Goal: Transaction & Acquisition: Purchase product/service

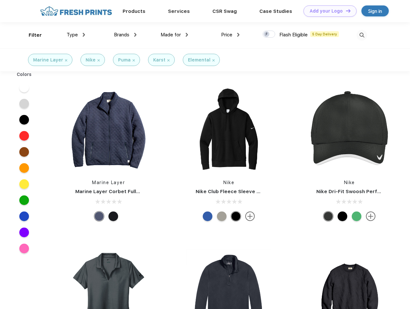
click at [327, 11] on link "Add your Logo Design Tool" at bounding box center [329, 10] width 53 height 11
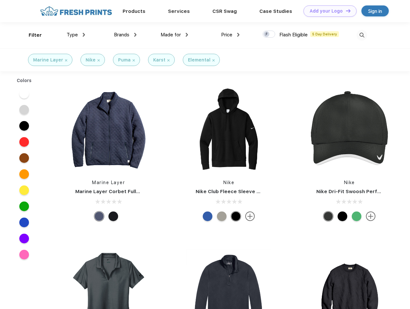
click at [0, 0] on div "Design Tool" at bounding box center [0, 0] width 0 height 0
click at [345, 11] on link "Add your Logo Design Tool" at bounding box center [329, 10] width 53 height 11
click at [31, 35] on div "Filter" at bounding box center [35, 35] width 13 height 7
click at [76, 35] on span "Type" at bounding box center [72, 35] width 11 height 6
click at [125, 35] on span "Brands" at bounding box center [121, 35] width 15 height 6
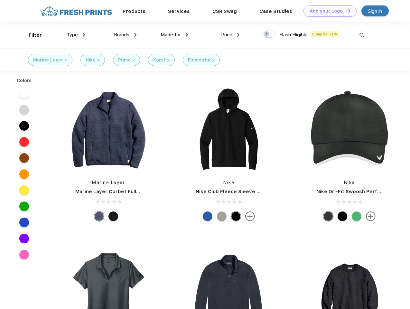
click at [174, 35] on span "Made for" at bounding box center [170, 35] width 20 height 6
click at [230, 35] on span "Price" at bounding box center [226, 35] width 11 height 6
click at [269, 34] on div at bounding box center [268, 34] width 13 height 7
click at [267, 34] on input "checkbox" at bounding box center [264, 32] width 4 height 4
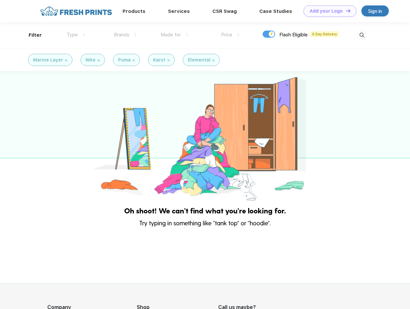
click at [361, 35] on img at bounding box center [361, 35] width 11 height 11
